Goal: Task Accomplishment & Management: Use online tool/utility

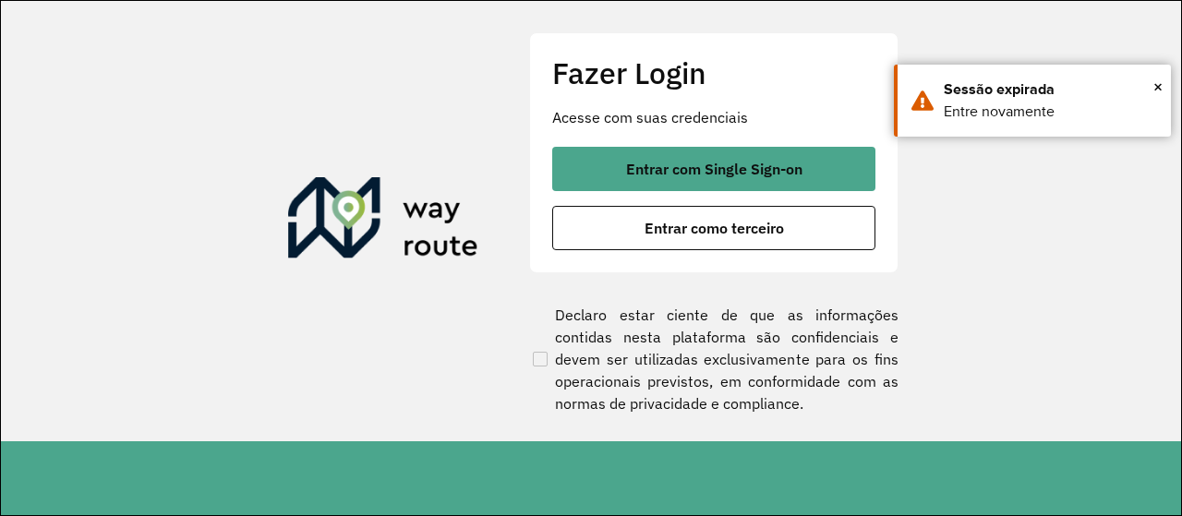
click at [702, 142] on div "Fazer Login Acesse com suas credenciais Entrar com Single Sign-on Entrar como t…" at bounding box center [713, 152] width 369 height 240
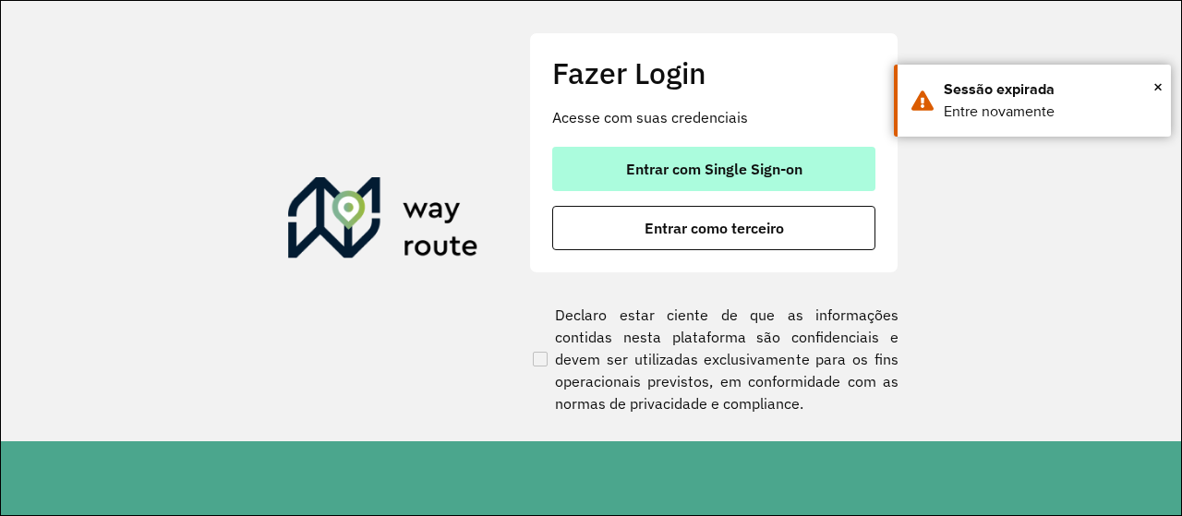
click at [708, 162] on span "Entrar com Single Sign-on" at bounding box center [714, 169] width 176 height 15
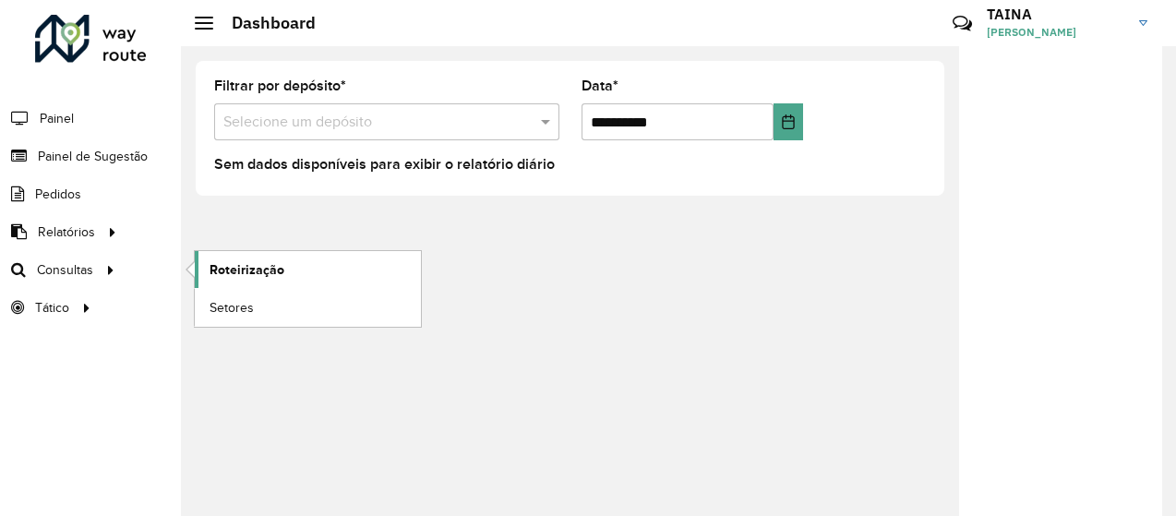
click at [231, 260] on span "Roteirização" at bounding box center [247, 269] width 75 height 19
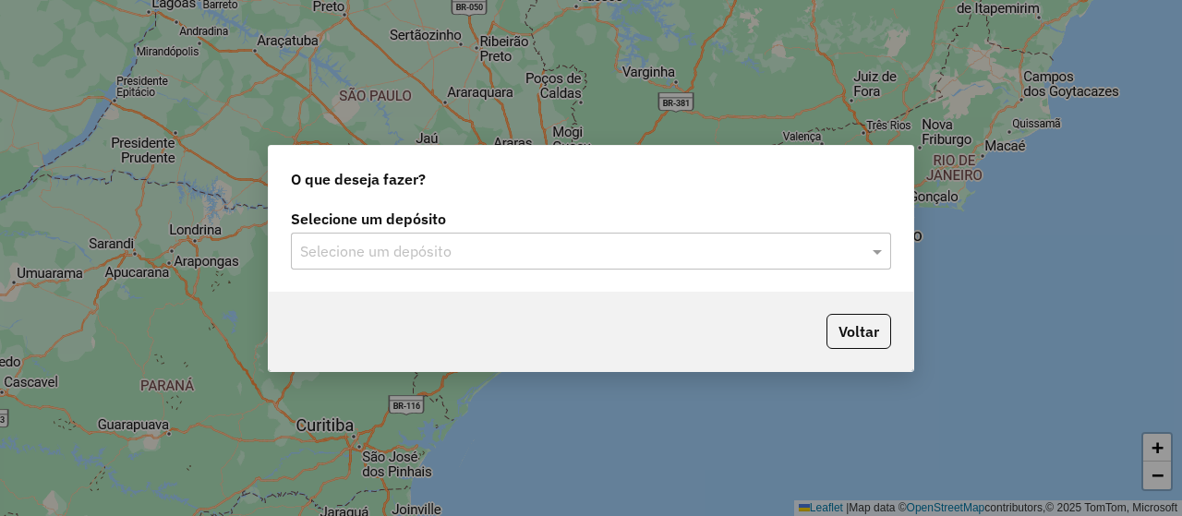
click at [325, 282] on div "Selecione um depósito Selecione um depósito" at bounding box center [591, 248] width 645 height 87
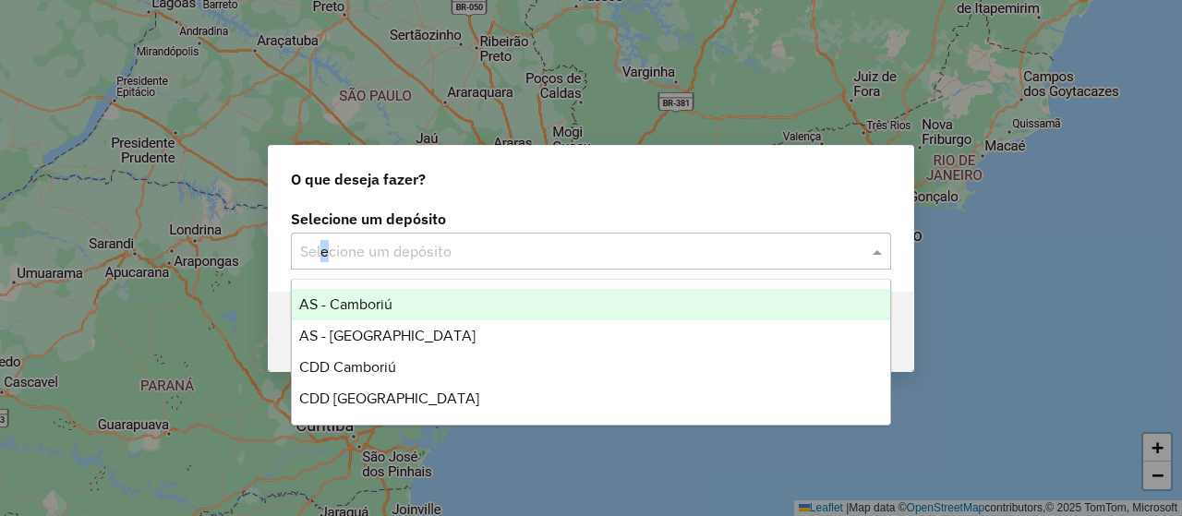
click at [346, 257] on input "text" at bounding box center [572, 252] width 545 height 22
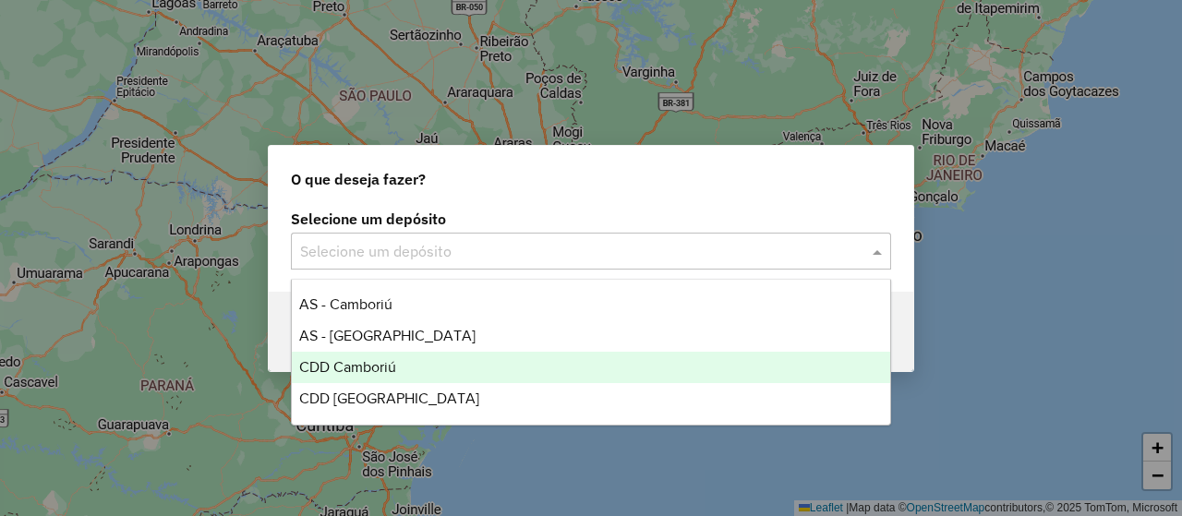
click at [412, 374] on div "CDD Camboriú" at bounding box center [590, 367] width 597 height 31
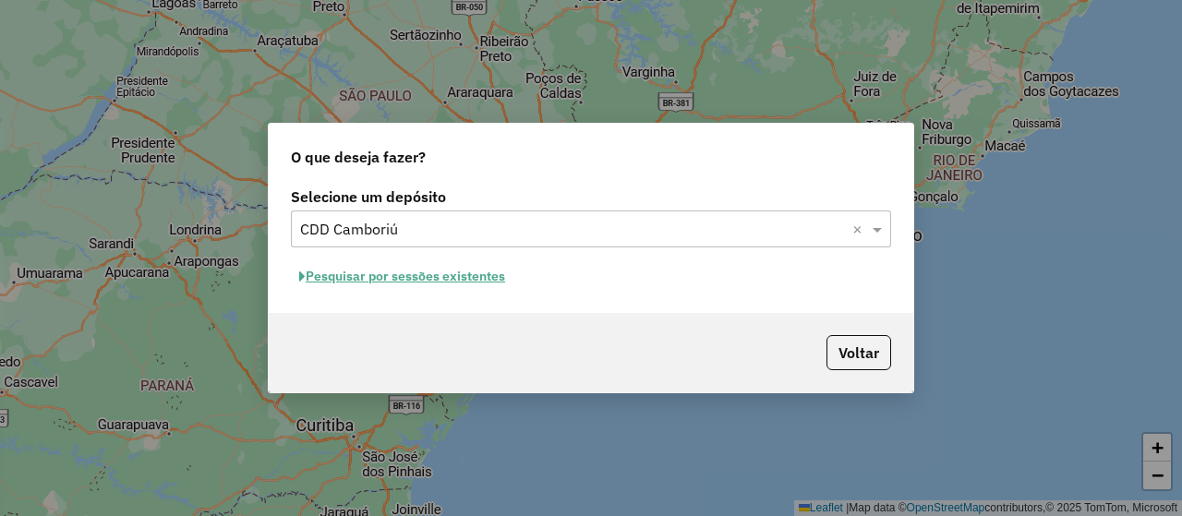
click at [477, 276] on button "Pesquisar por sessões existentes" at bounding box center [402, 276] width 223 height 29
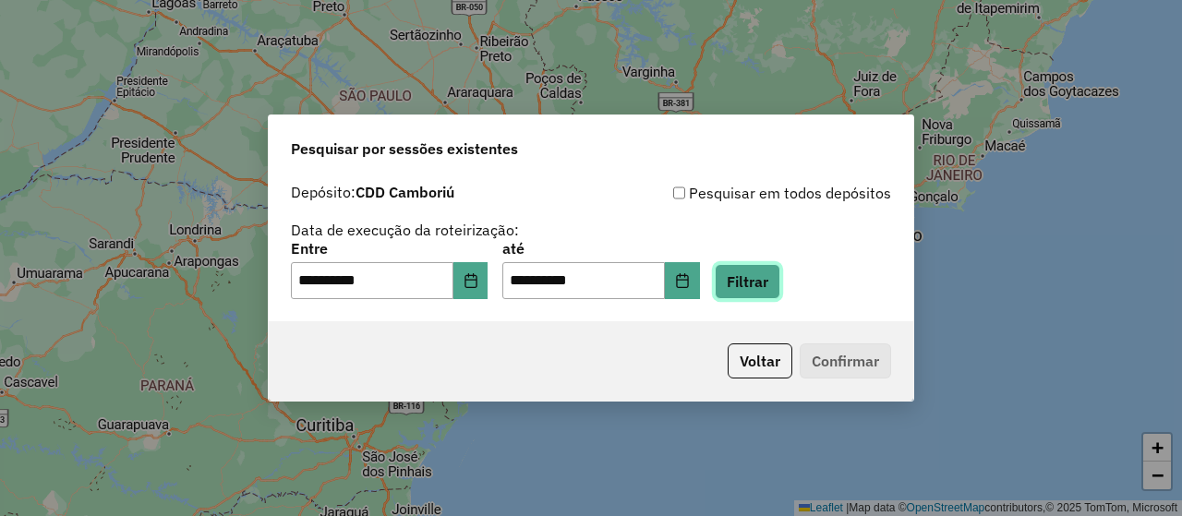
click at [770, 276] on button "Filtrar" at bounding box center [748, 281] width 66 height 35
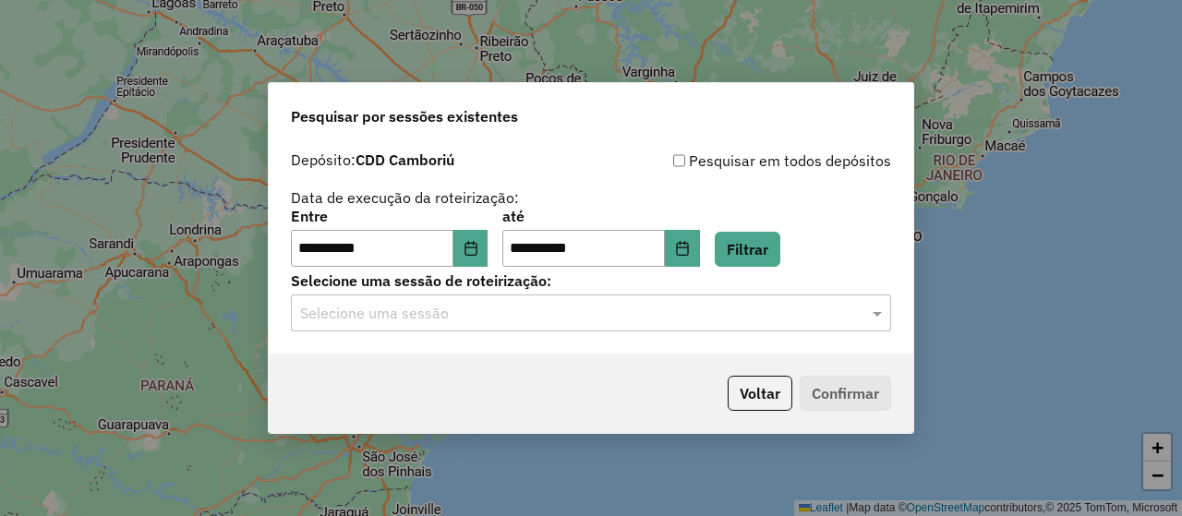
click at [419, 312] on input "text" at bounding box center [572, 314] width 545 height 22
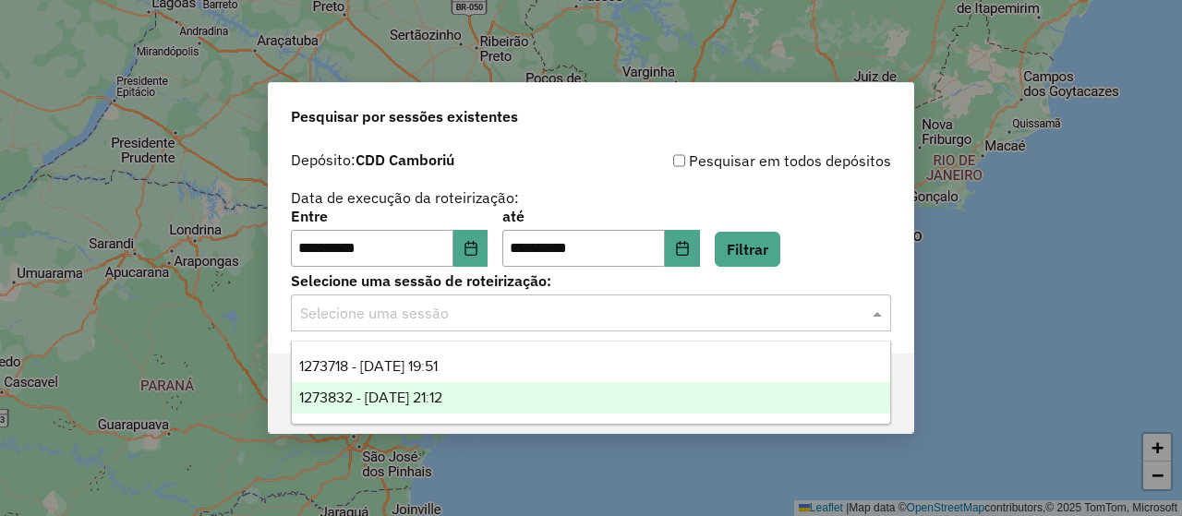
click at [442, 395] on span "1273832 - 11/09/2025 21:12" at bounding box center [370, 398] width 143 height 16
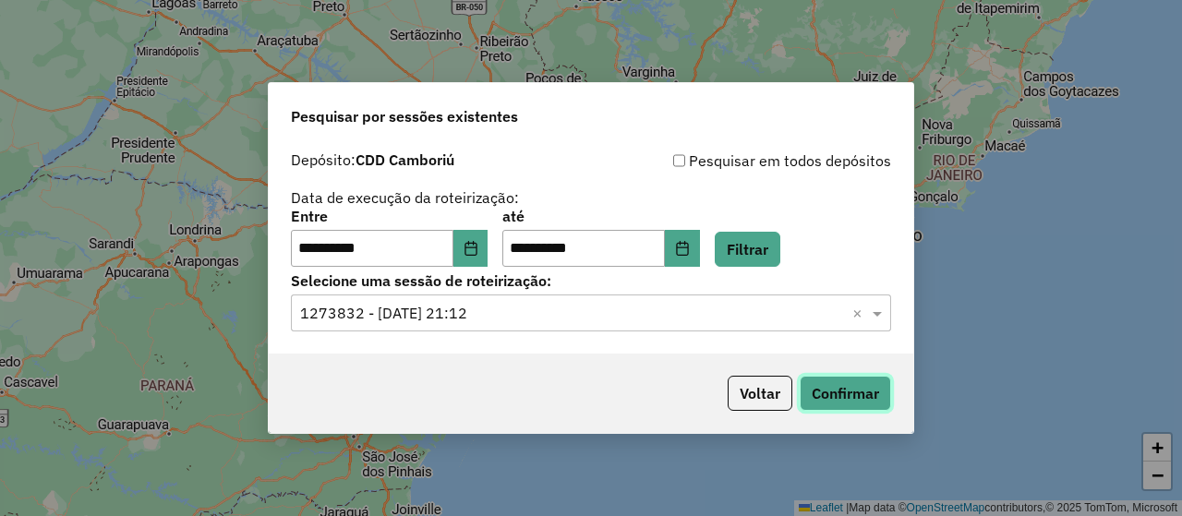
click at [823, 405] on button "Confirmar" at bounding box center [845, 393] width 91 height 35
click at [488, 309] on input "text" at bounding box center [572, 314] width 545 height 22
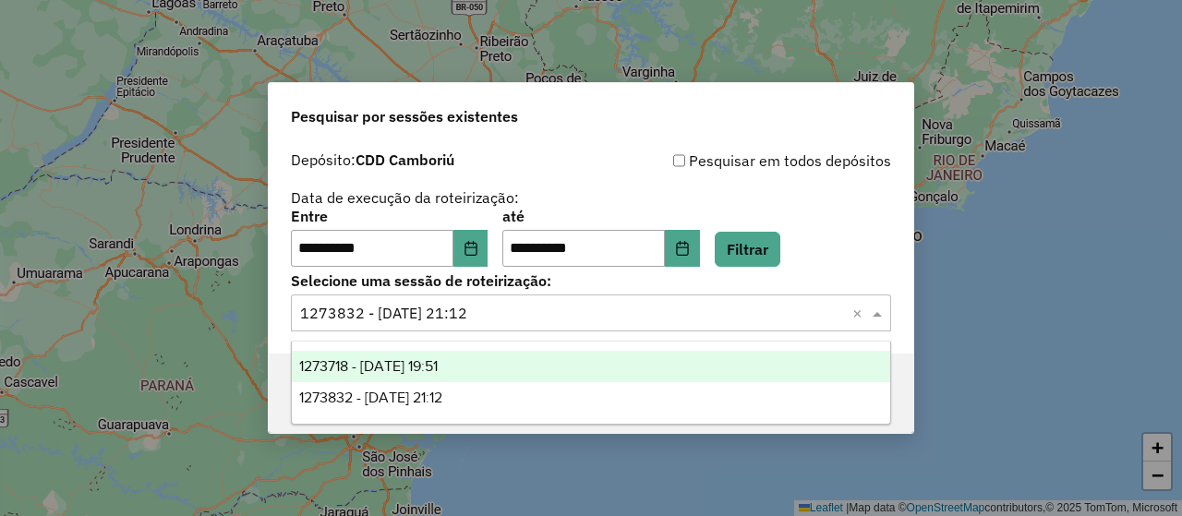
click at [493, 365] on div "1273718 - 11/09/2025 19:51" at bounding box center [590, 366] width 597 height 31
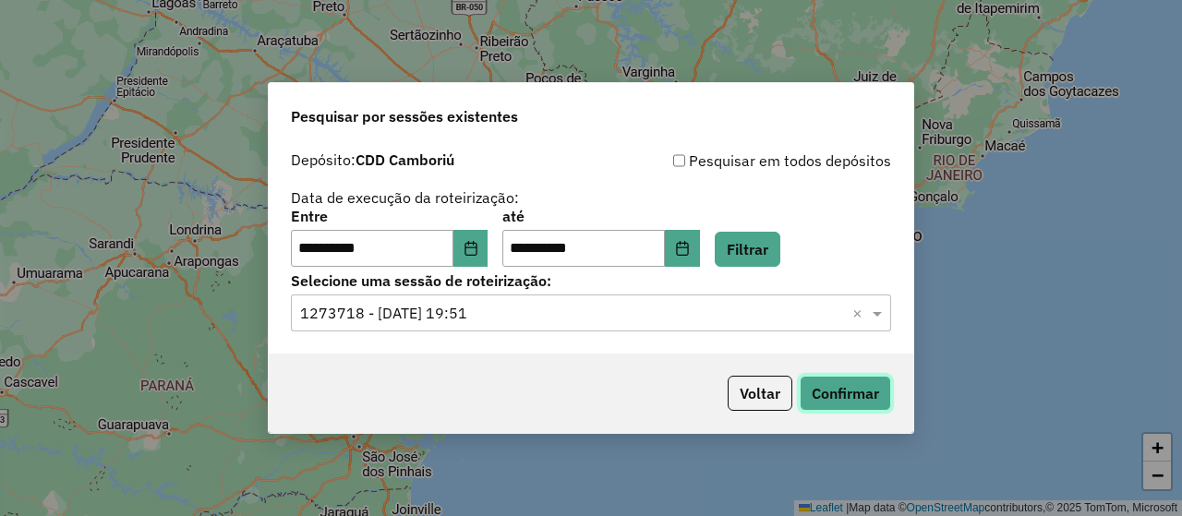
click at [861, 387] on button "Confirmar" at bounding box center [845, 393] width 91 height 35
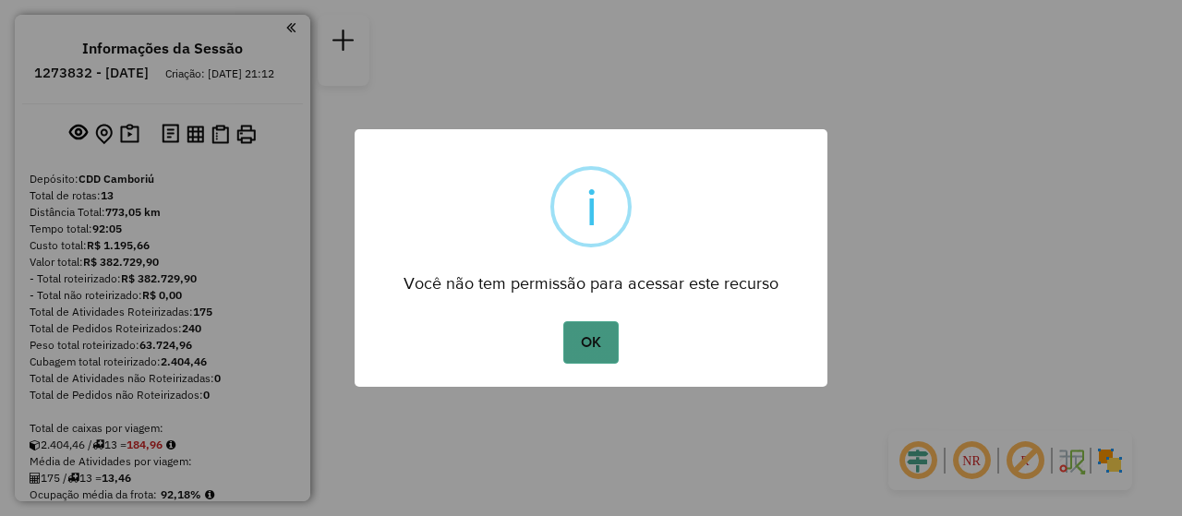
click at [602, 347] on button "OK" at bounding box center [590, 342] width 54 height 42
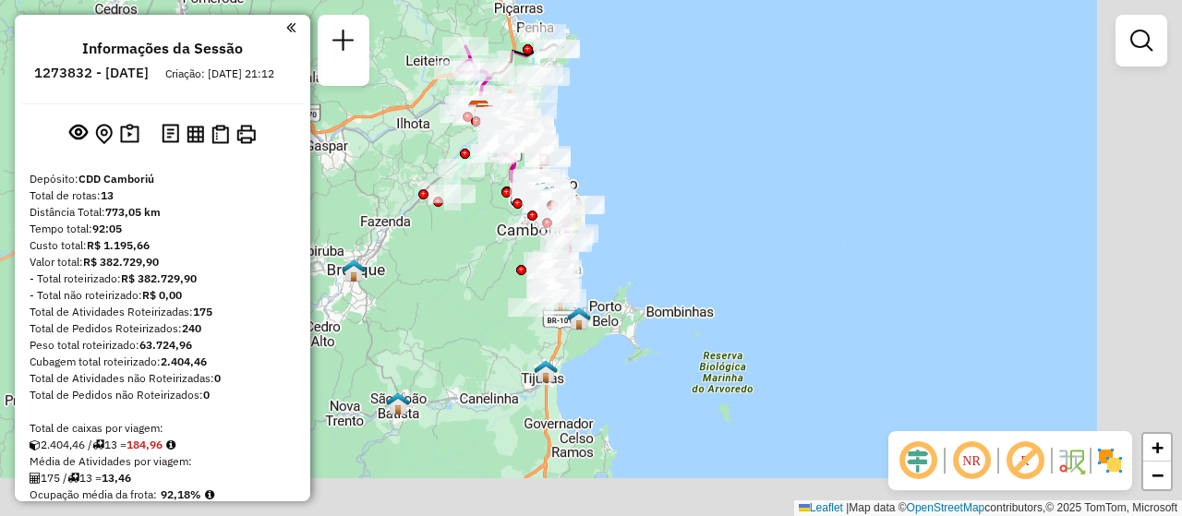
drag, startPoint x: 597, startPoint y: 363, endPoint x: 488, endPoint y: 220, distance: 179.9
click at [488, 220] on div "Rota 9 - Placa FNG1G36 92607130 - OTILIA MORAES RABER Janela de atendimento Gra…" at bounding box center [591, 258] width 1182 height 516
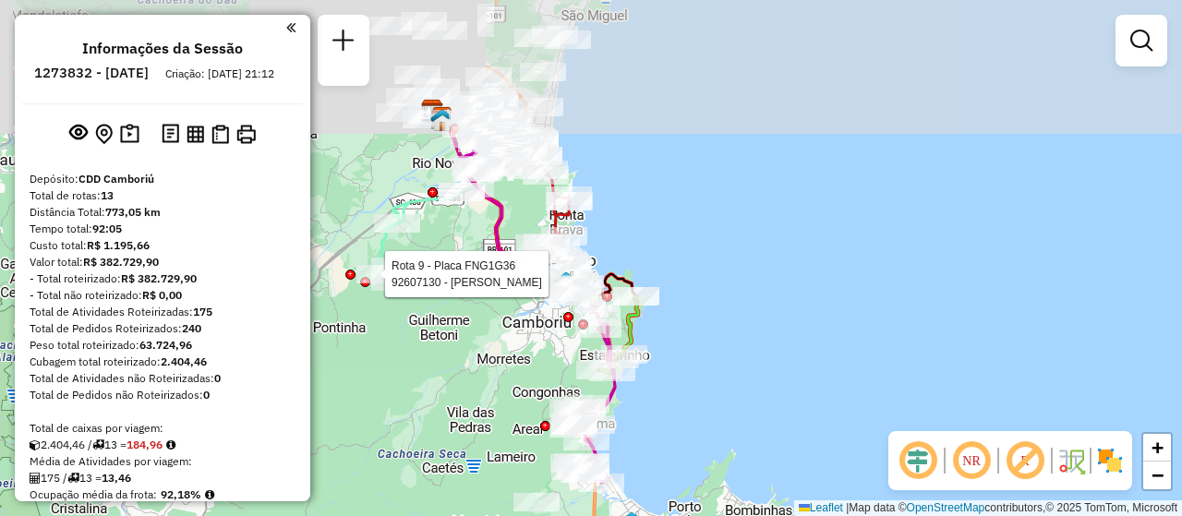
drag, startPoint x: 509, startPoint y: 185, endPoint x: 497, endPoint y: 370, distance: 186.0
click at [497, 370] on div "Rota 9 - Placa FNG1G36 92607130 - OTILIA MORAES RABER Rota 9 - Placa FNG1G36 92…" at bounding box center [591, 258] width 1182 height 516
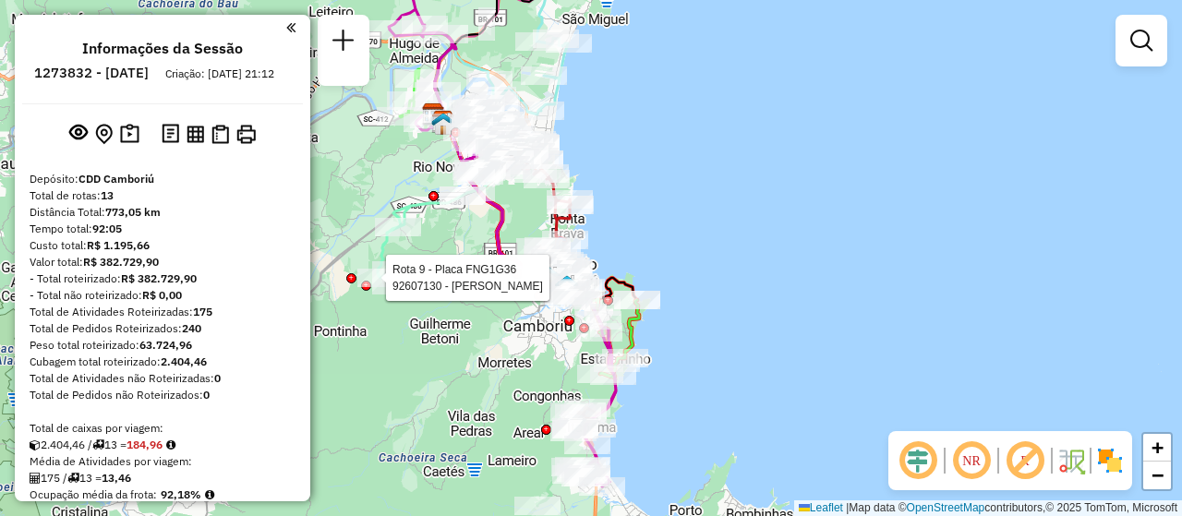
click at [524, 213] on div "Rota 9 - Placa FNG1G36 92607130 - OTILIA MORAES RABER Rota 9 - Placa FNG1G36 92…" at bounding box center [591, 258] width 1182 height 516
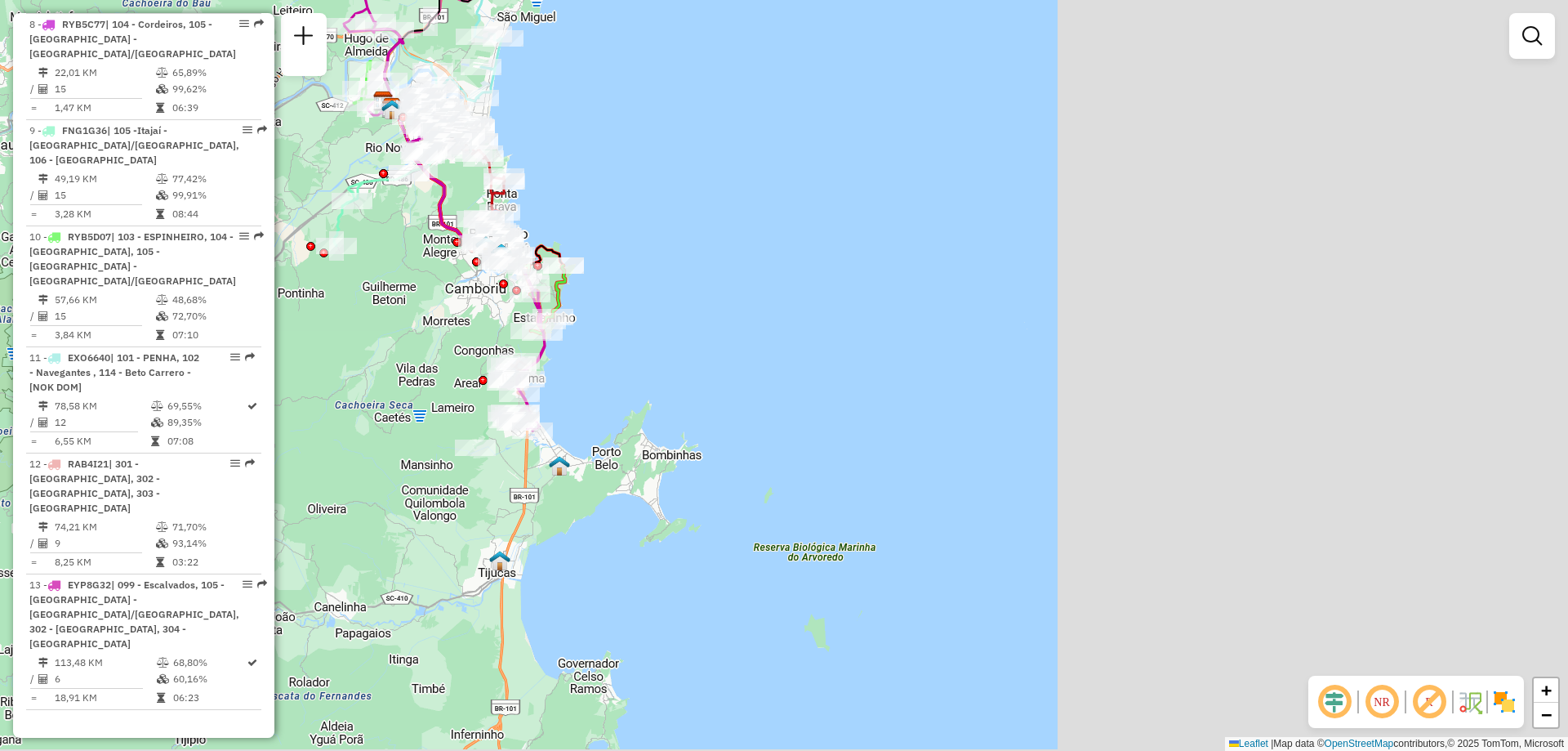
scroll to position [1280, 0]
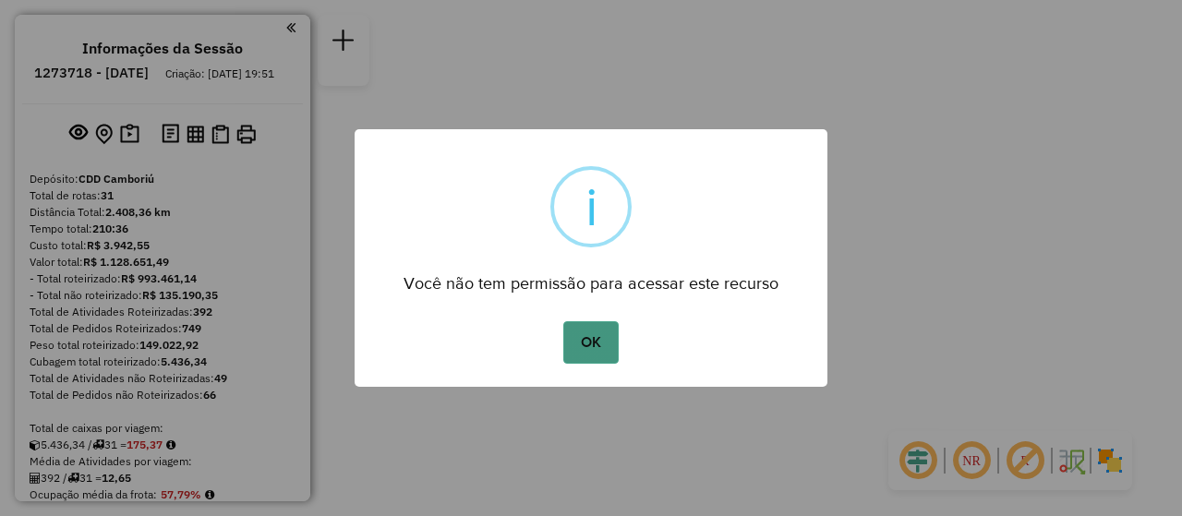
click at [593, 348] on button "OK" at bounding box center [590, 342] width 54 height 42
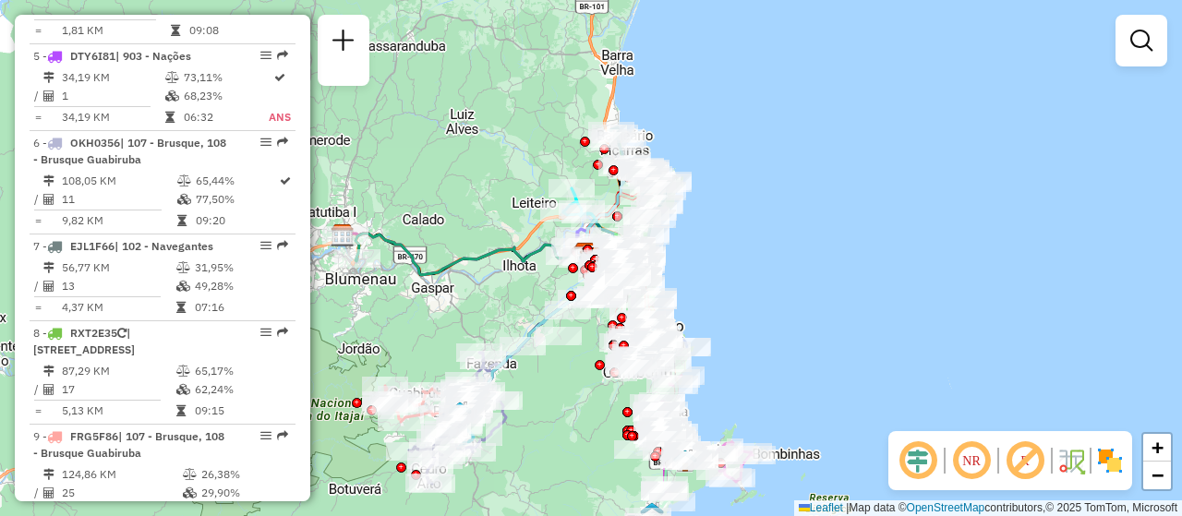
scroll to position [1200, 0]
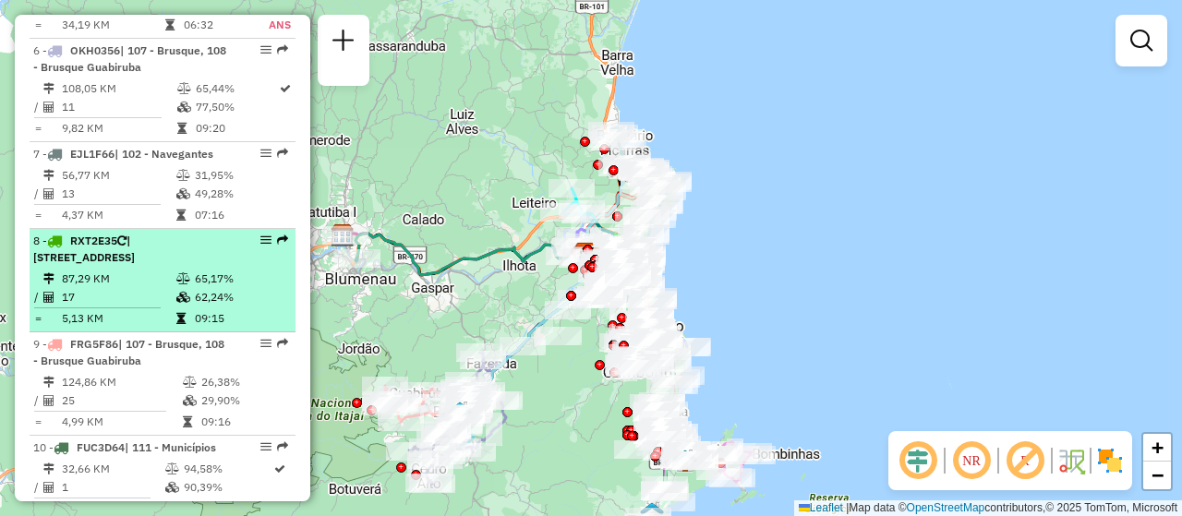
click at [131, 250] on span "| [STREET_ADDRESS]" at bounding box center [84, 249] width 102 height 30
select select "**********"
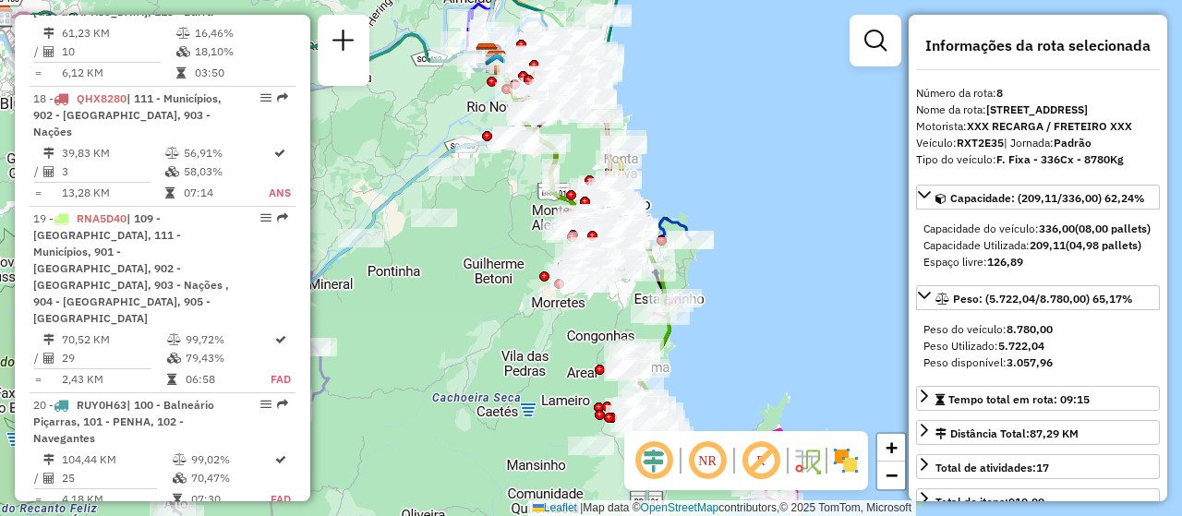
scroll to position [2585, 0]
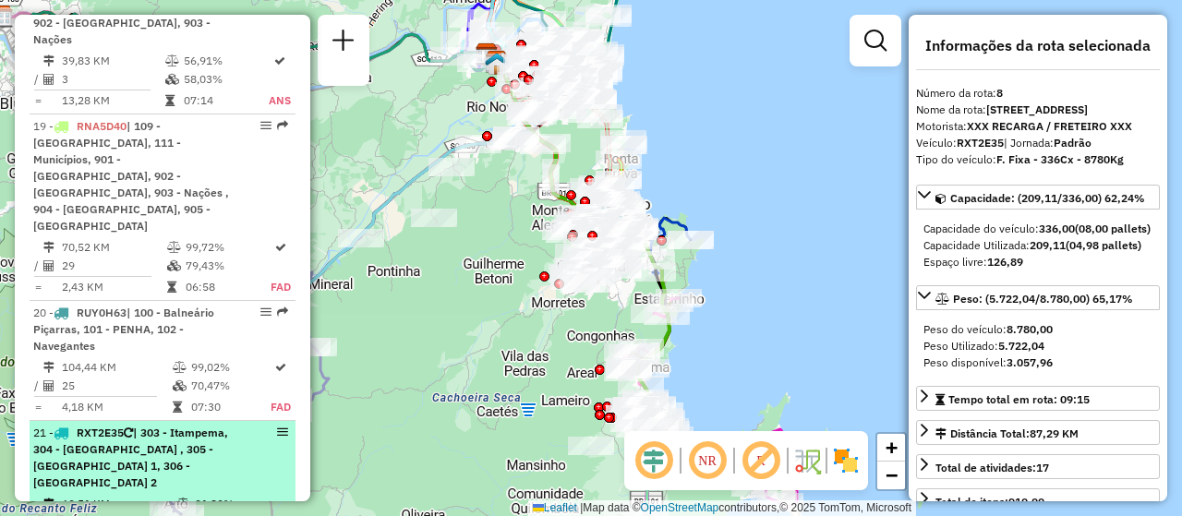
click at [89, 426] on span "| 303 - Itampema, 304 - [GEOGRAPHIC_DATA] , 305 - [GEOGRAPHIC_DATA] 1, 306 - [G…" at bounding box center [130, 458] width 195 height 64
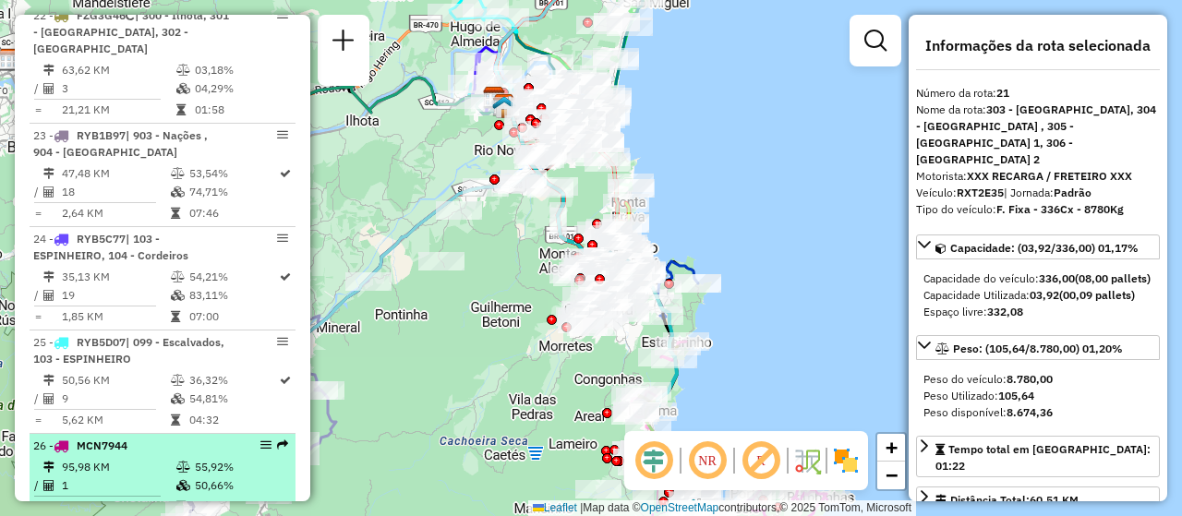
scroll to position [3324, 0]
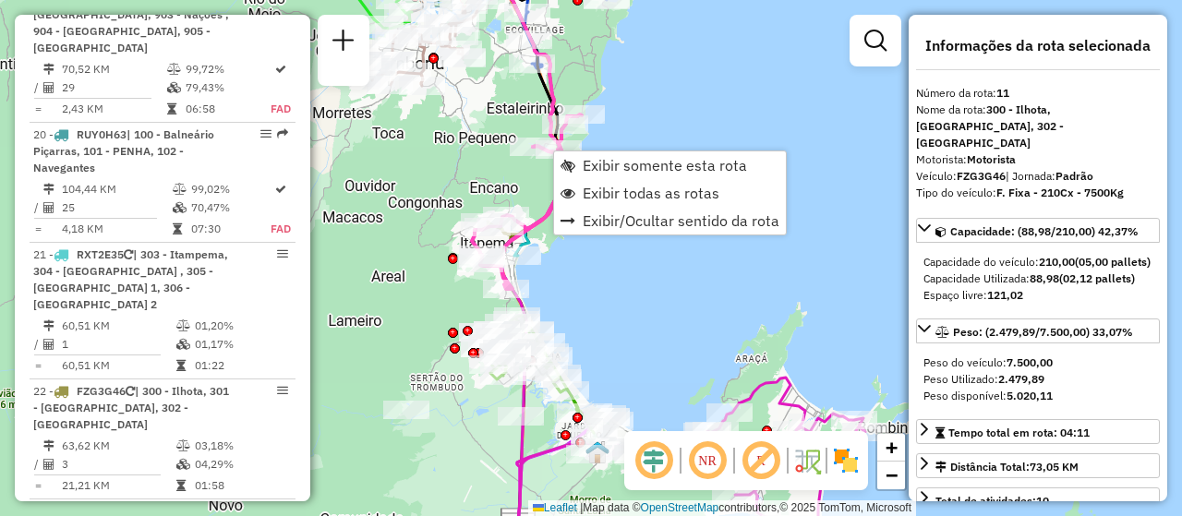
scroll to position [1721, 0]
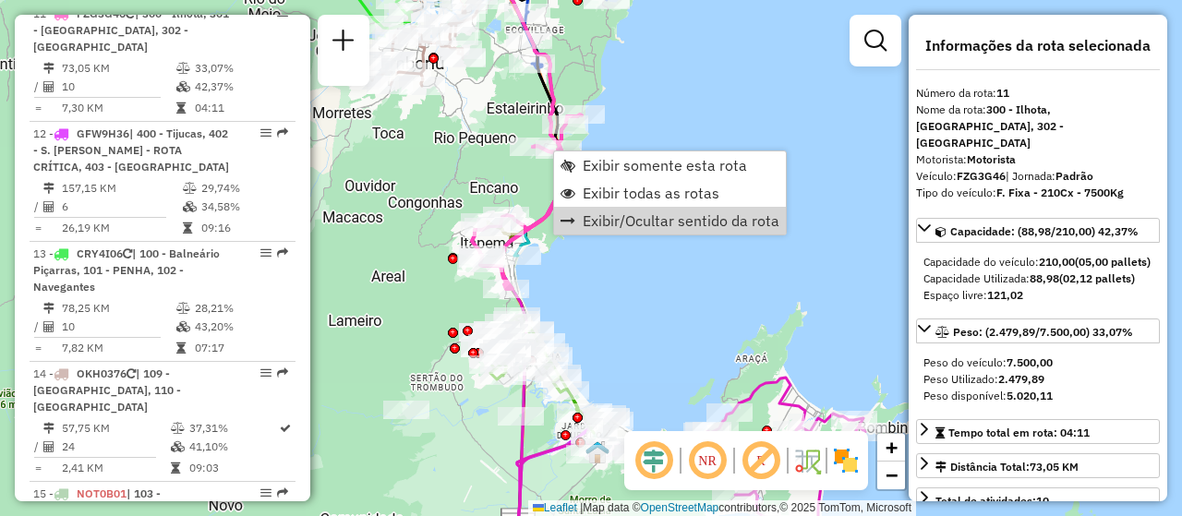
click at [586, 259] on div "Janela de atendimento Grade de atendimento Capacidade Transportadoras Veículos …" at bounding box center [591, 258] width 1182 height 516
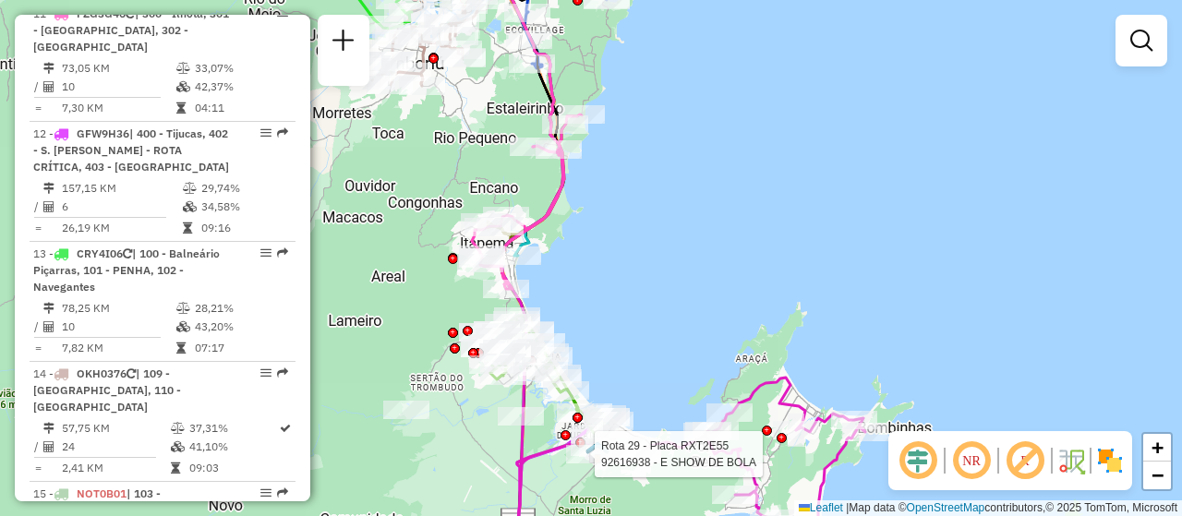
select select "**********"
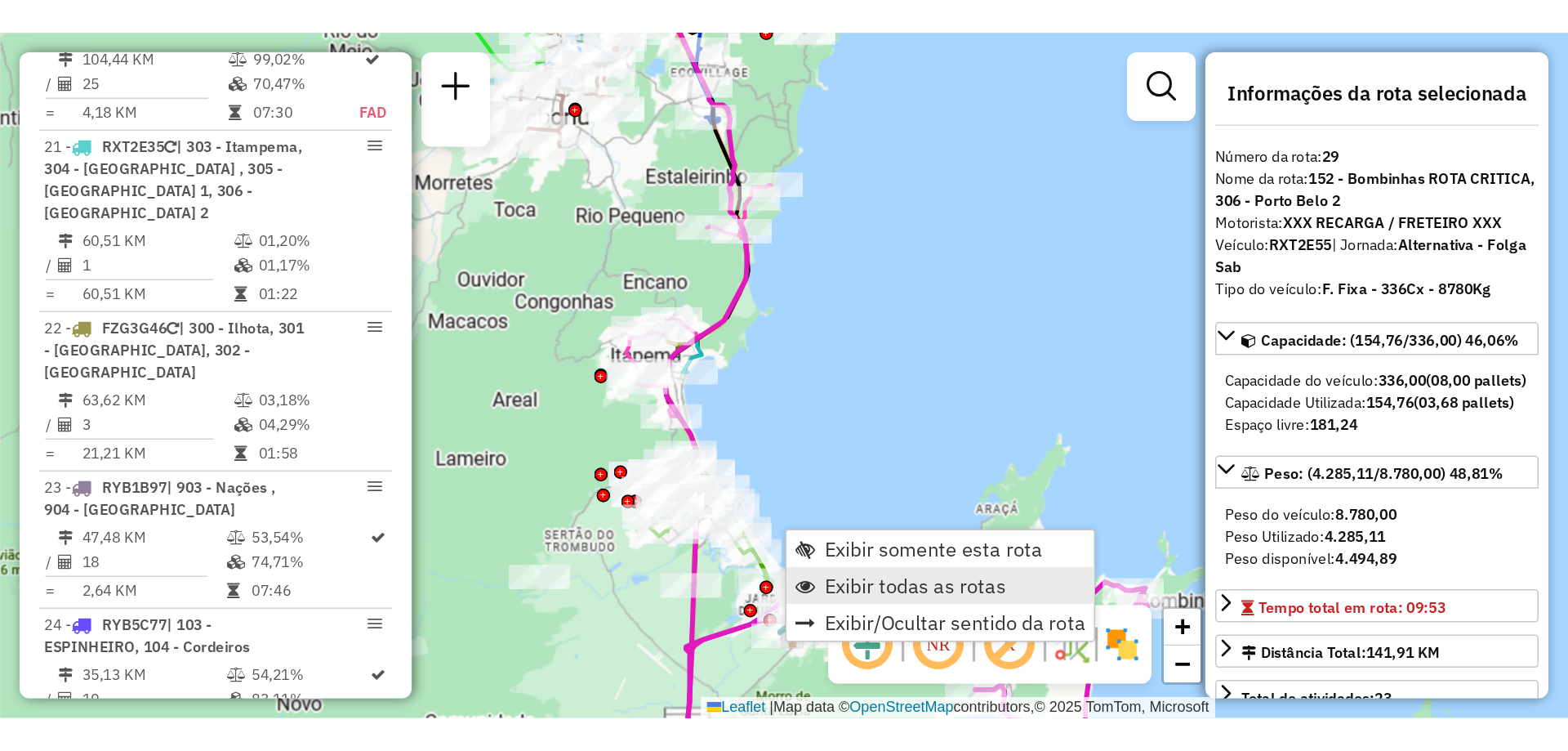
scroll to position [3311, 0]
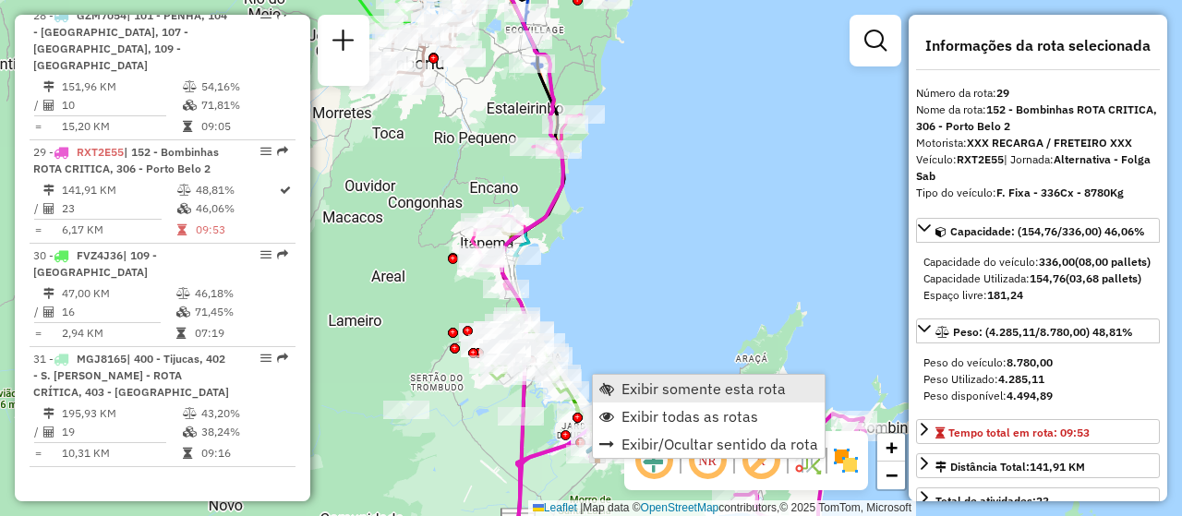
click at [677, 392] on span "Exibir somente esta rota" at bounding box center [703, 388] width 164 height 15
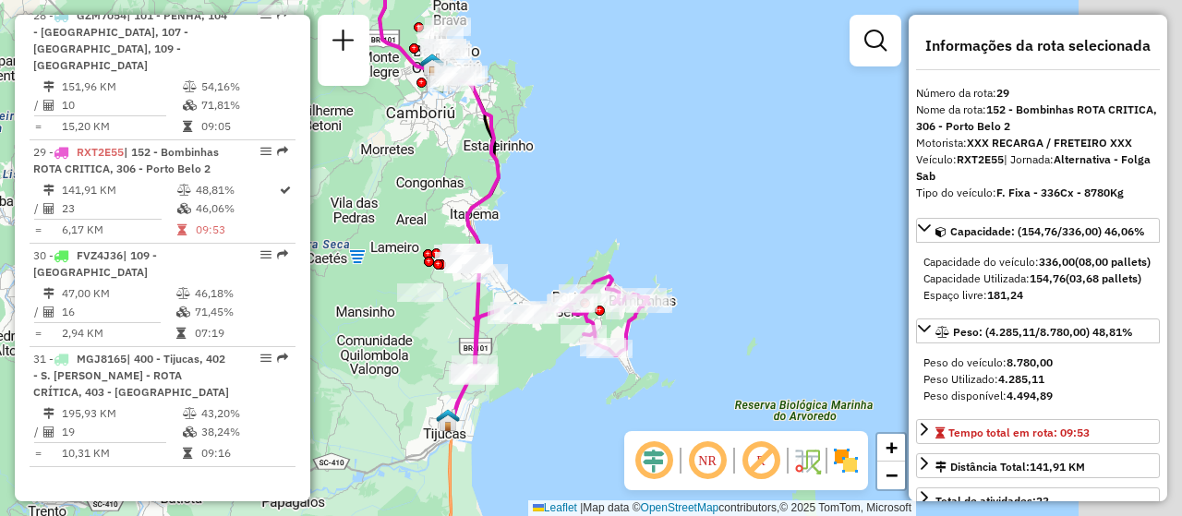
drag, startPoint x: 690, startPoint y: 333, endPoint x: 560, endPoint y: 189, distance: 194.2
click at [563, 196] on div "Janela de atendimento Grade de atendimento Capacidade Transportadoras Veículos …" at bounding box center [591, 258] width 1182 height 516
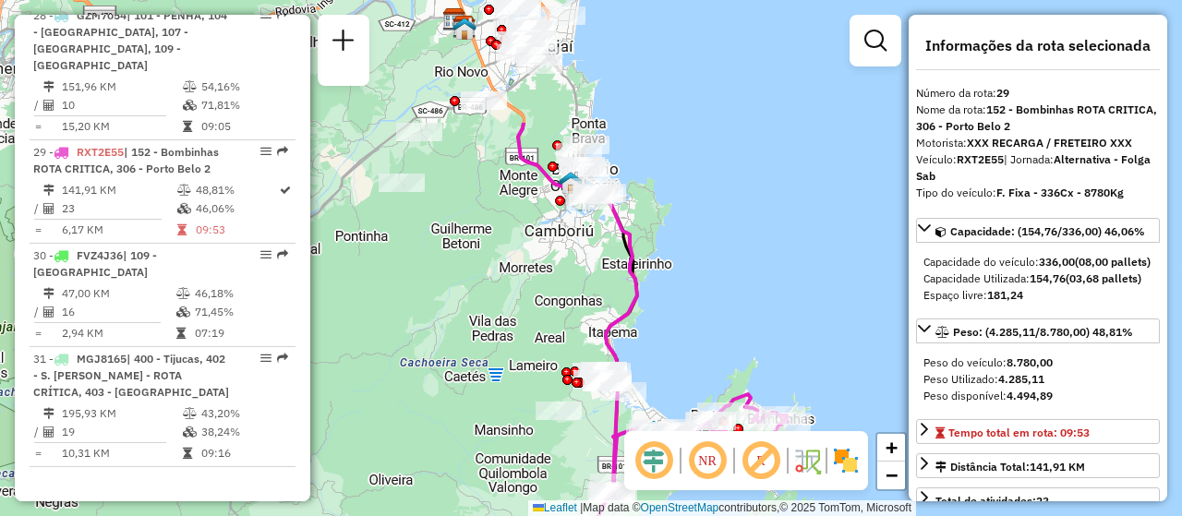
drag, startPoint x: 519, startPoint y: 136, endPoint x: 711, endPoint y: 331, distance: 274.2
click at [711, 331] on div "Janela de atendimento Grade de atendimento Capacidade Transportadoras Veículos …" at bounding box center [591, 258] width 1182 height 516
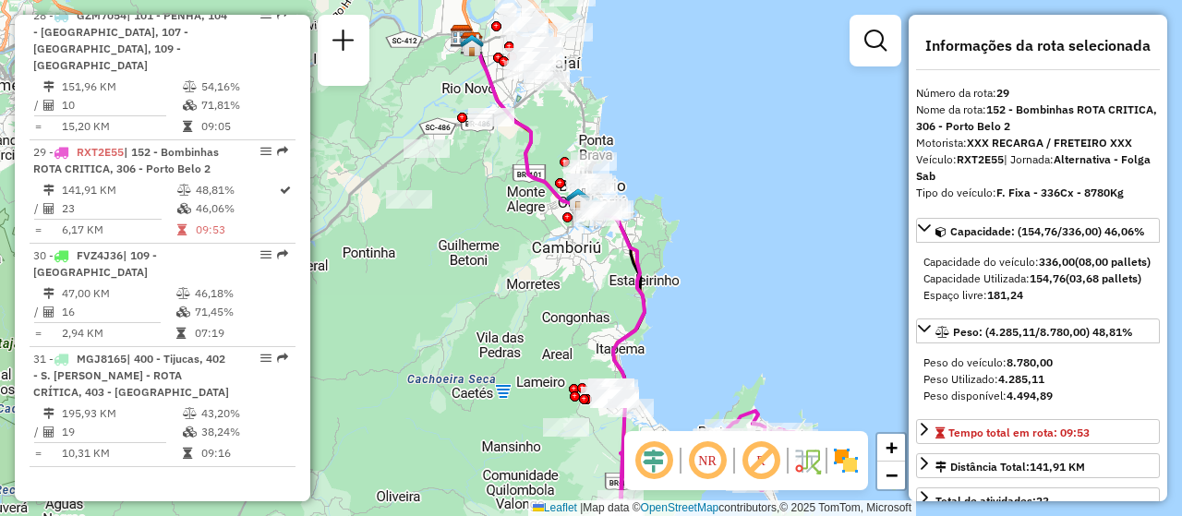
drag, startPoint x: 448, startPoint y: 255, endPoint x: 465, endPoint y: 189, distance: 67.9
click at [465, 189] on div "Janela de atendimento Grade de atendimento Capacidade Transportadoras Veículos …" at bounding box center [591, 258] width 1182 height 516
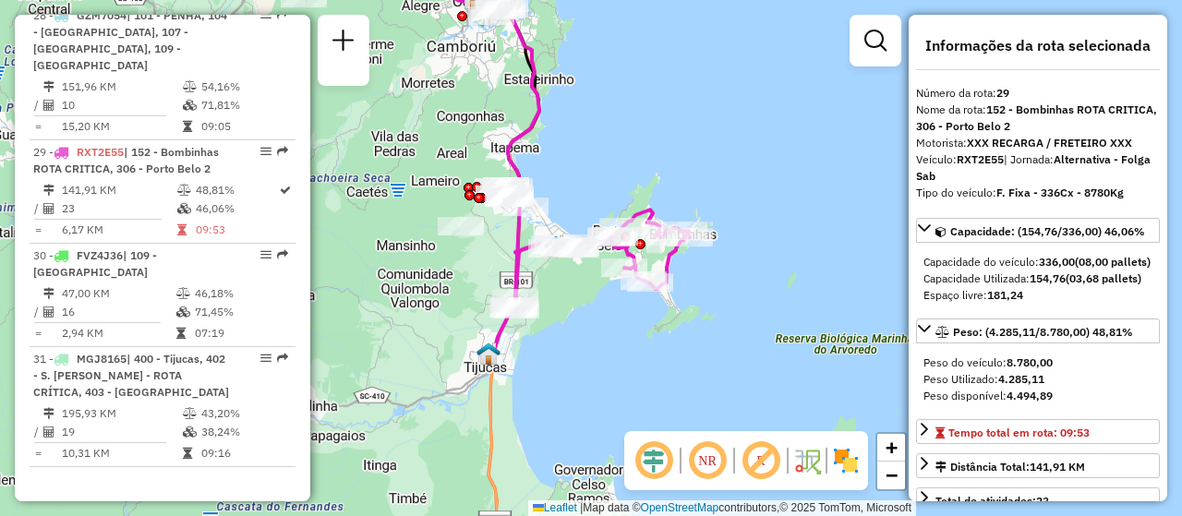
drag, startPoint x: 684, startPoint y: 309, endPoint x: 547, endPoint y: 58, distance: 286.4
click at [547, 58] on div "Janela de atendimento Grade de atendimento Capacidade Transportadoras Veículos …" at bounding box center [591, 258] width 1182 height 516
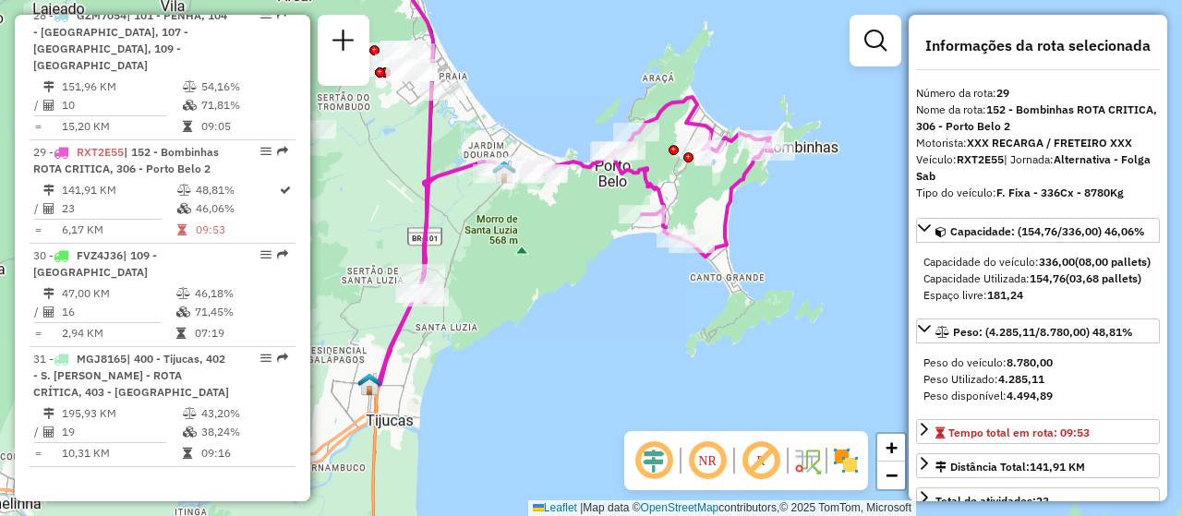
drag, startPoint x: 513, startPoint y: 201, endPoint x: 610, endPoint y: 217, distance: 98.2
click at [610, 217] on div "Rota 29 - Placa RXT2E55 92604585 - [PERSON_NAME] DA NATIV Janela de atendimento…" at bounding box center [591, 258] width 1182 height 516
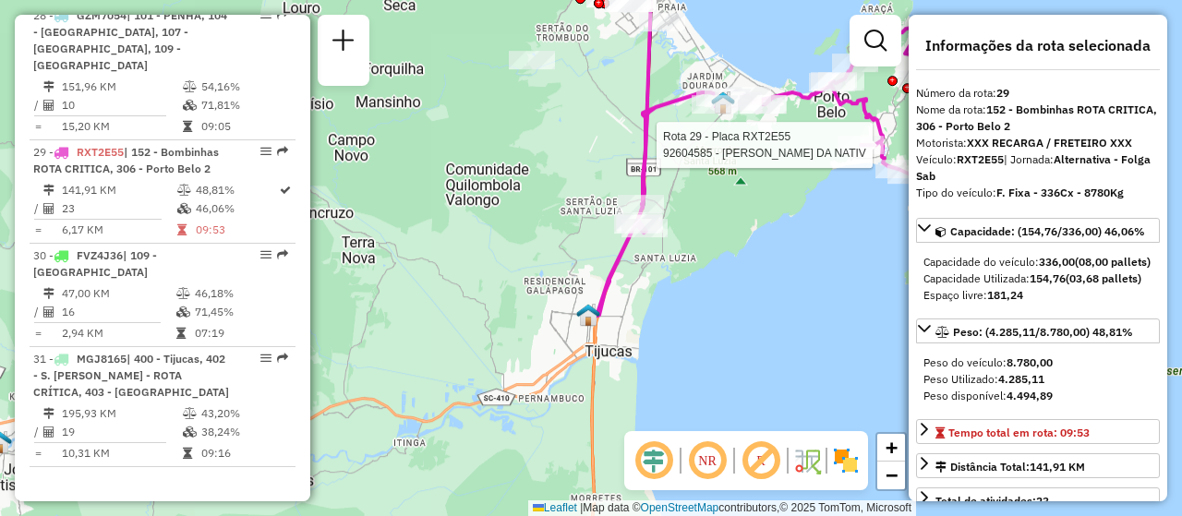
drag, startPoint x: 467, startPoint y: 300, endPoint x: 685, endPoint y: 230, distance: 228.9
click at [685, 230] on div "Rota 29 - Placa RXT2E55 92604585 - [PERSON_NAME] DA NATIV Janela de atendimento…" at bounding box center [591, 258] width 1182 height 516
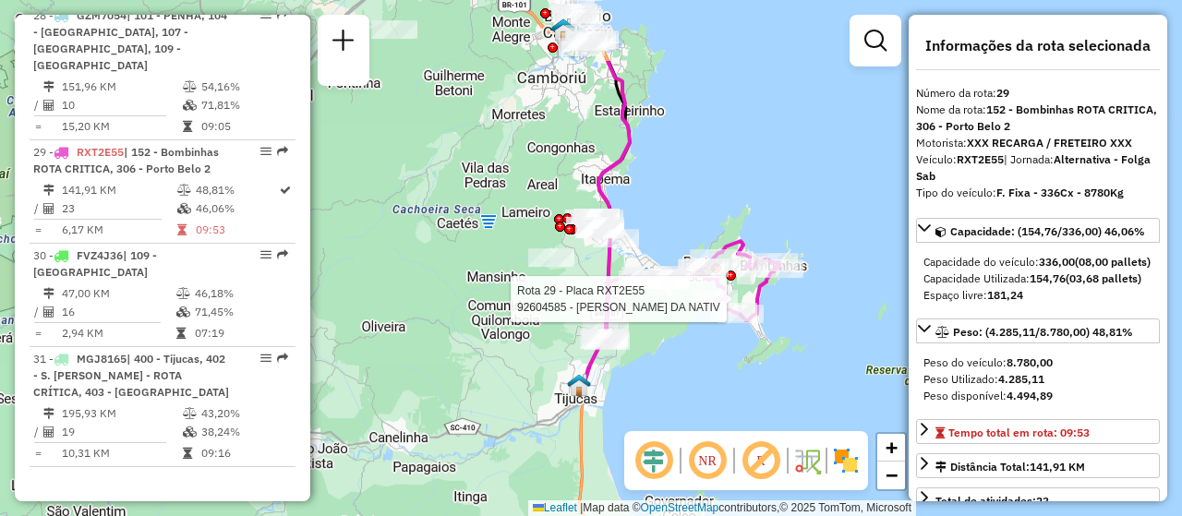
drag, startPoint x: 698, startPoint y: 248, endPoint x: 641, endPoint y: 363, distance: 128.0
click at [641, 363] on div "Rota 29 - Placa RXT2E55 92604585 - [PERSON_NAME] DA NATIV Janela de atendimento…" at bounding box center [591, 258] width 1182 height 516
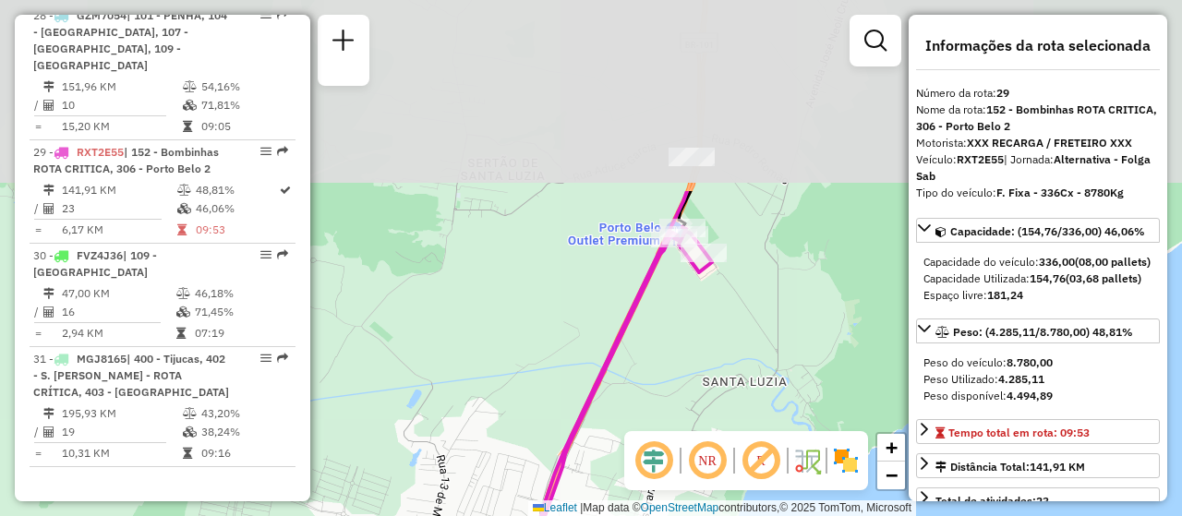
drag, startPoint x: 633, startPoint y: 200, endPoint x: 573, endPoint y: 441, distance: 248.4
click at [573, 441] on icon at bounding box center [613, 398] width 198 height 414
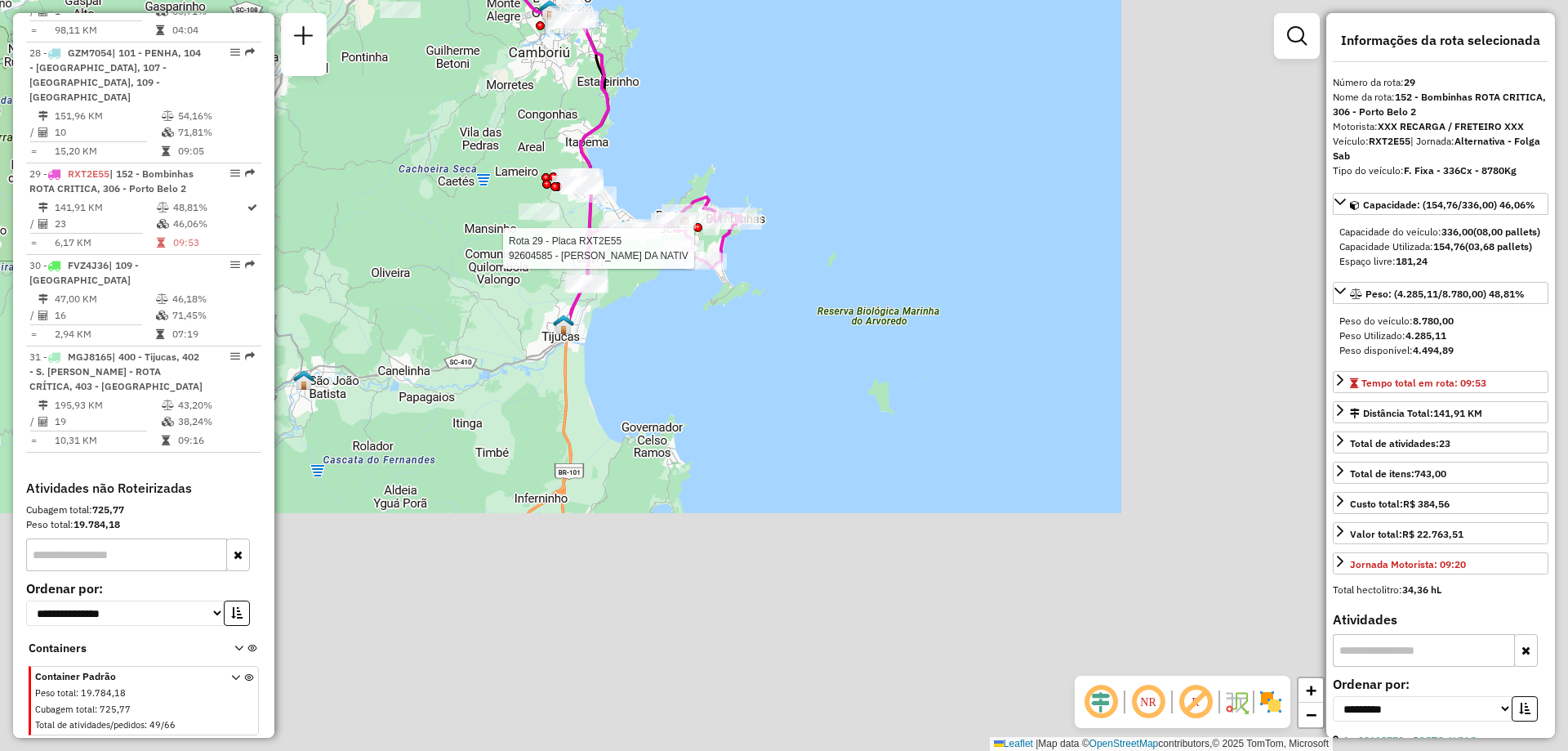
scroll to position [3169, 0]
